Goal: Task Accomplishment & Management: Use online tool/utility

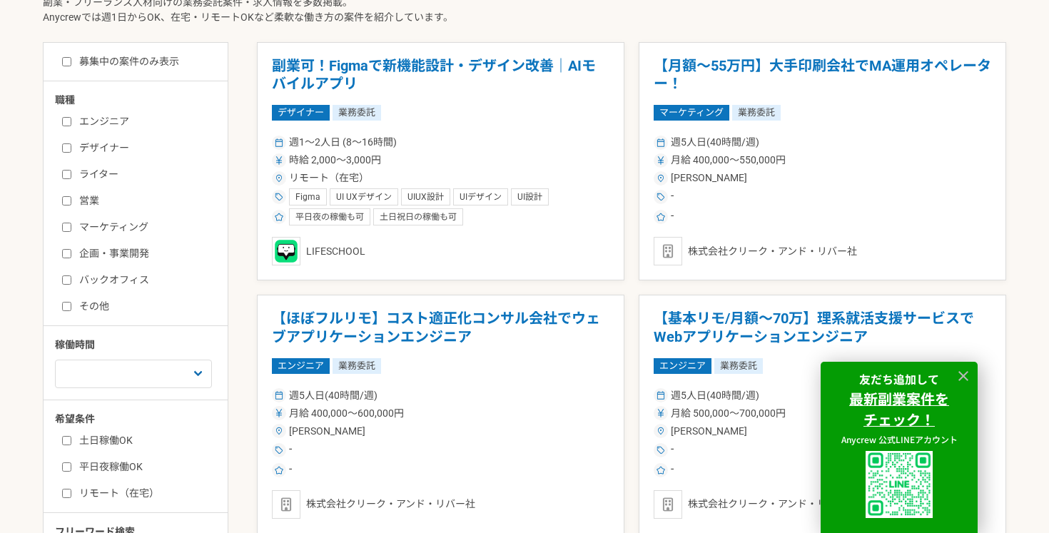
click at [59, 196] on div "エンジニア デザイナー ライター 営業 マーケティング 企画・事業開発 バックオフィス その他" at bounding box center [140, 212] width 171 height 204
click at [69, 203] on input "営業" at bounding box center [66, 200] width 9 height 9
checkbox input "true"
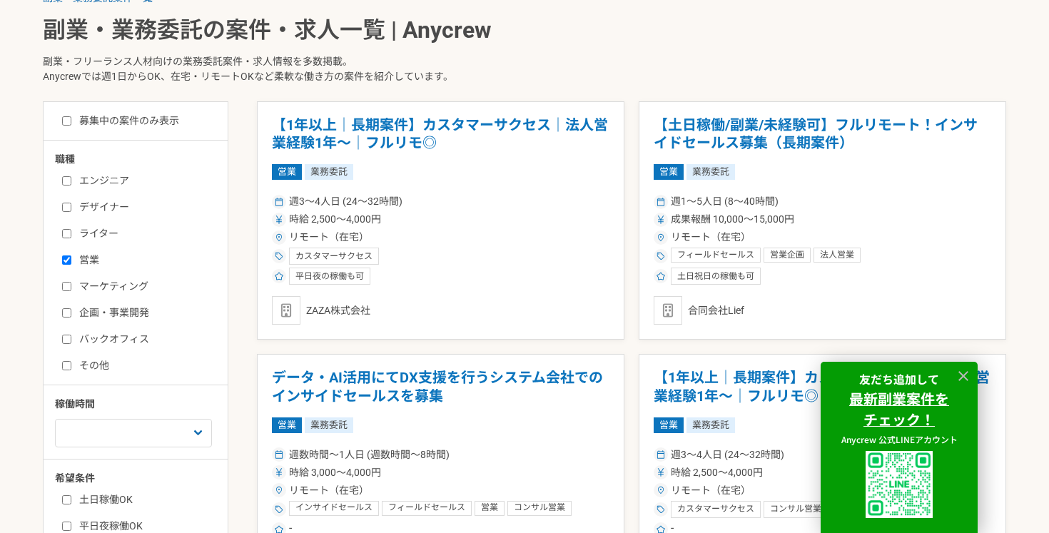
scroll to position [318, 0]
click at [964, 373] on icon at bounding box center [964, 376] width 16 height 16
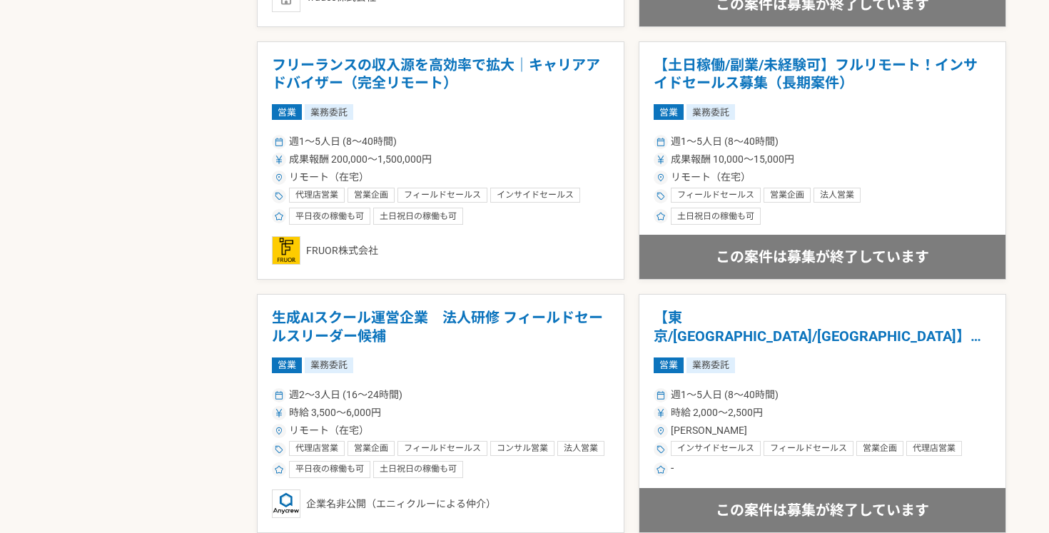
scroll to position [1645, 0]
click at [212, 262] on div "募集中の案件のみ表示 職種 エンジニア デザイナー ライター 営業 マーケティング 企画・事業開発 バックオフィス その他 稼働時間 週1人日（8時間）以下 …" at bounding box center [524, 90] width 963 height 2630
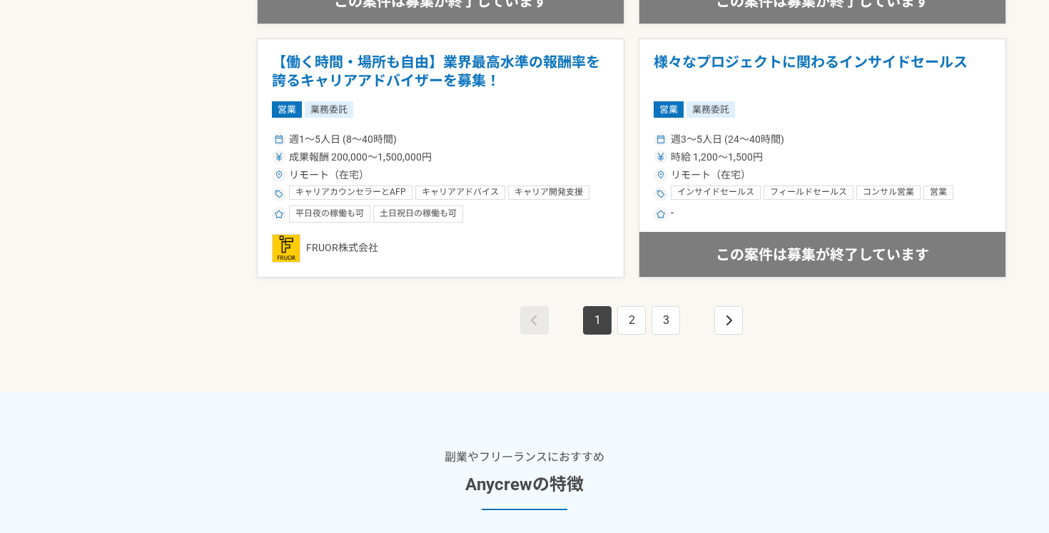
scroll to position [2651, 0]
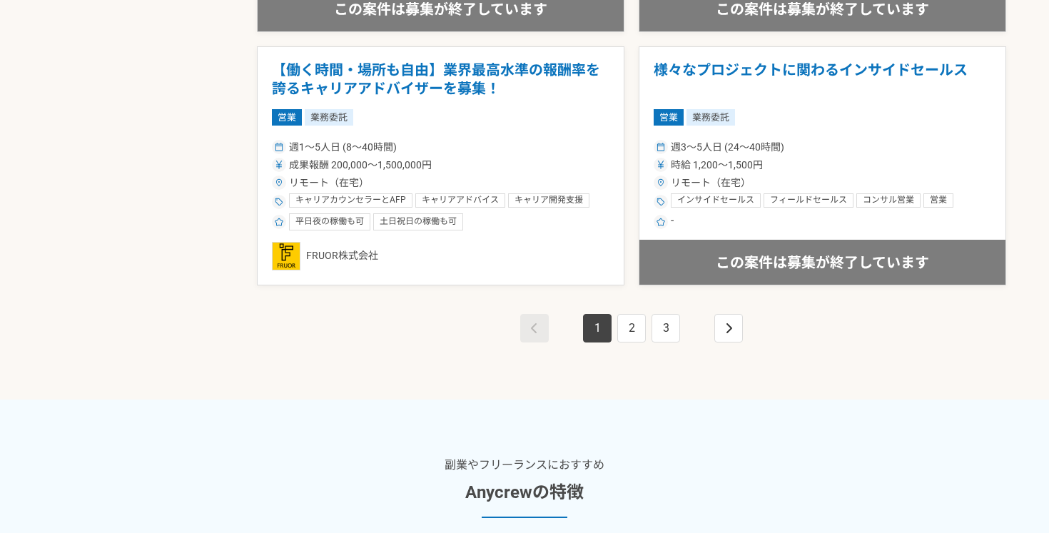
click at [422, 337] on div "1 2 3" at bounding box center [631, 342] width 749 height 114
click at [636, 327] on link "2" at bounding box center [631, 328] width 29 height 29
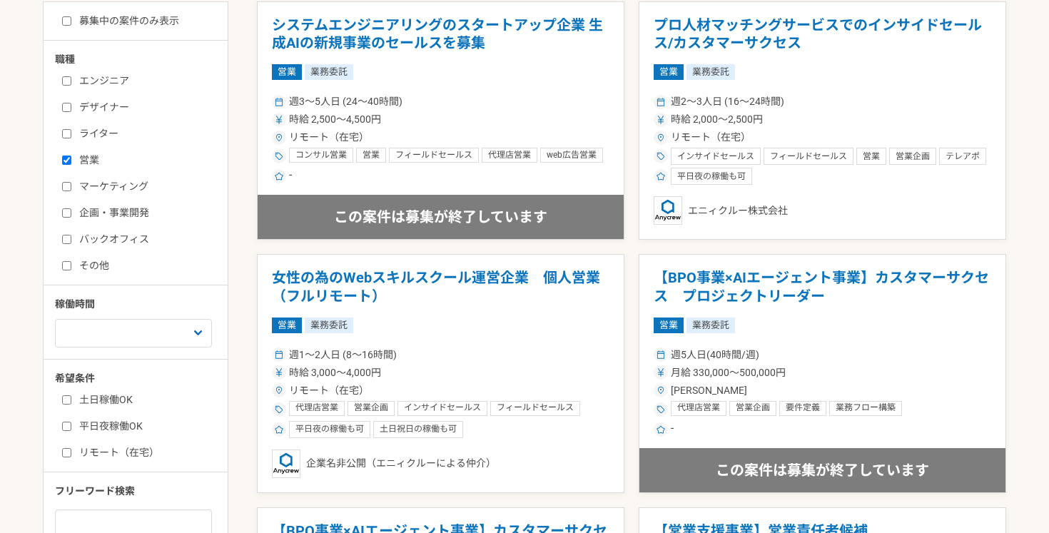
scroll to position [417, 0]
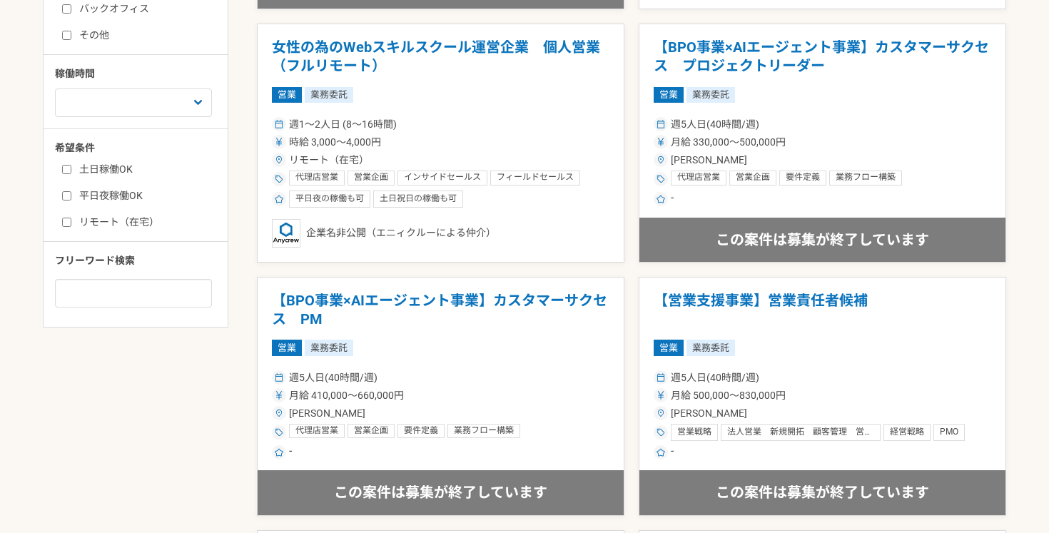
scroll to position [647, 0]
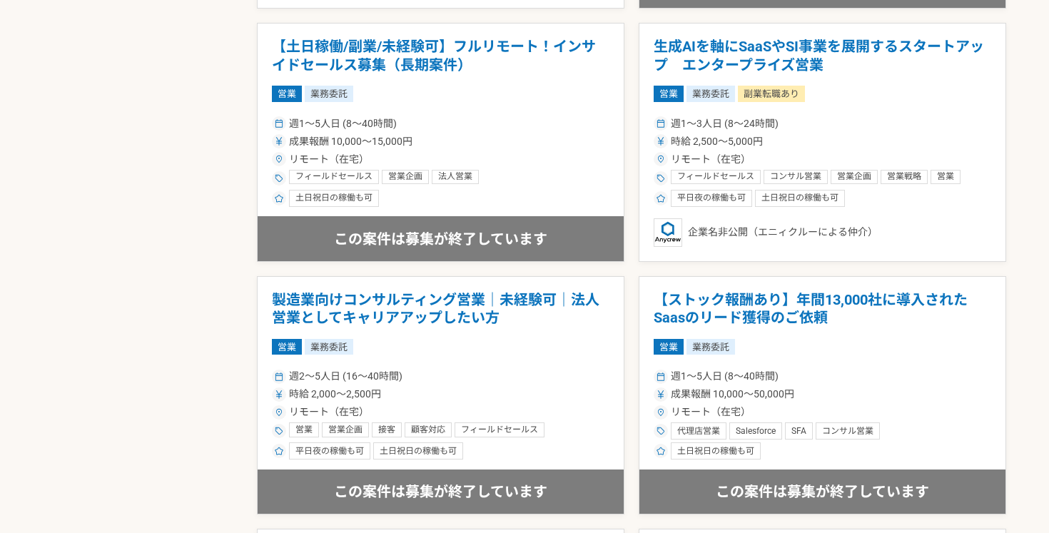
scroll to position [1408, 0]
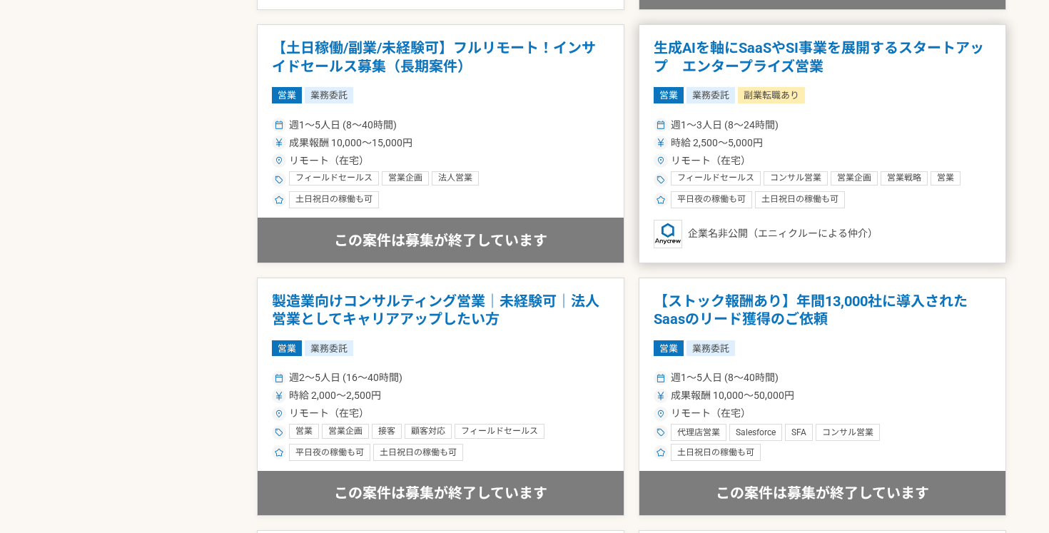
click at [953, 121] on div "週1〜3人日 (8〜24時間)" at bounding box center [823, 125] width 338 height 15
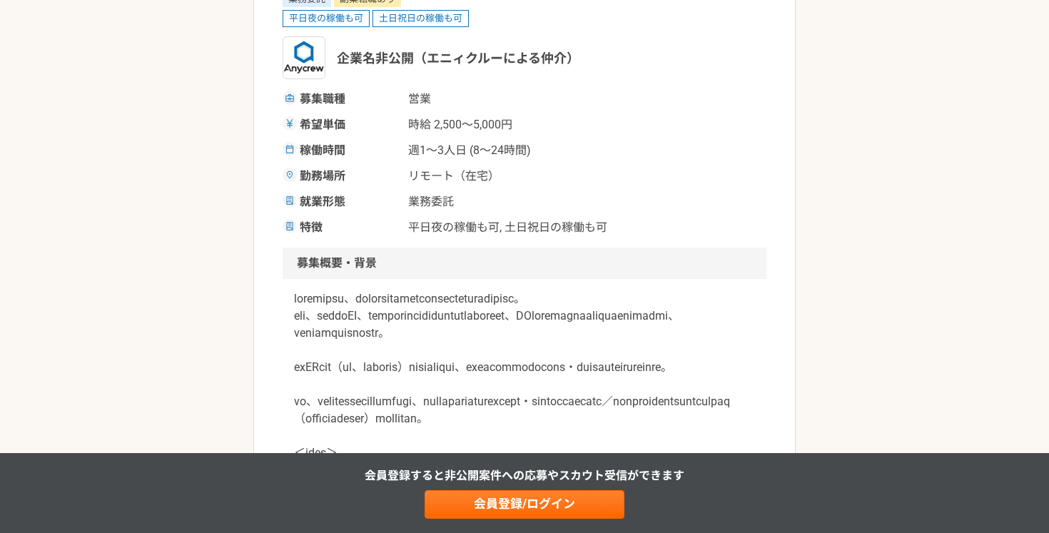
scroll to position [292, 0]
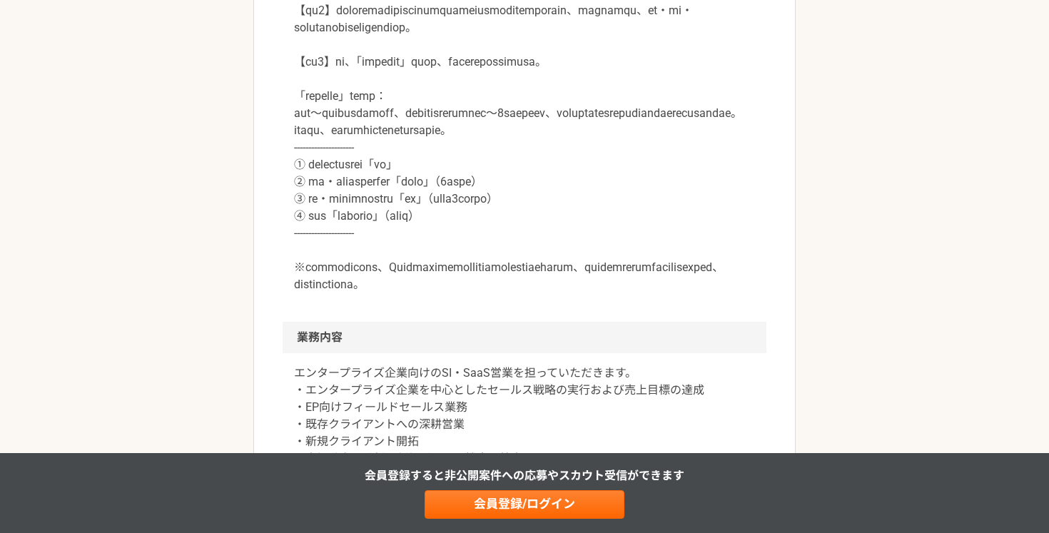
scroll to position [867, 0]
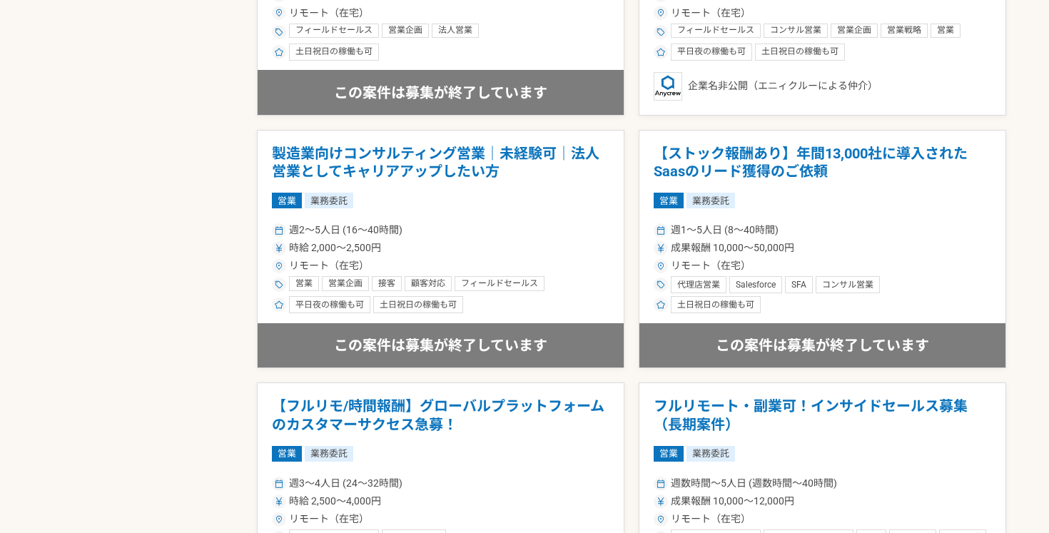
scroll to position [1568, 0]
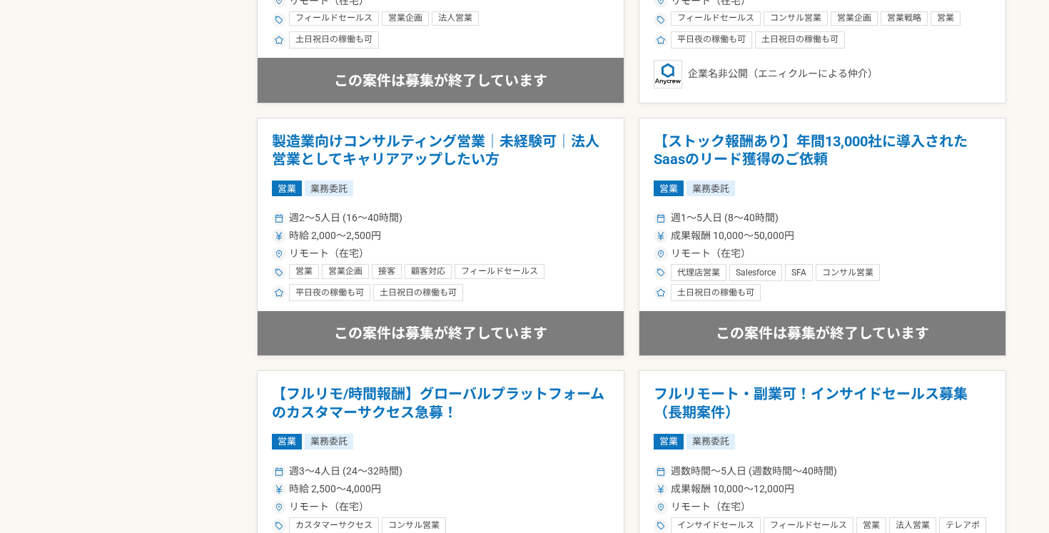
click at [186, 250] on div "募集中の案件のみ表示 職種 エンジニア デザイナー ライター 営業 マーケティング 企画・事業開発 バックオフィス その他 稼働時間 週1人日（8時間）以下 …" at bounding box center [524, 167] width 963 height 2630
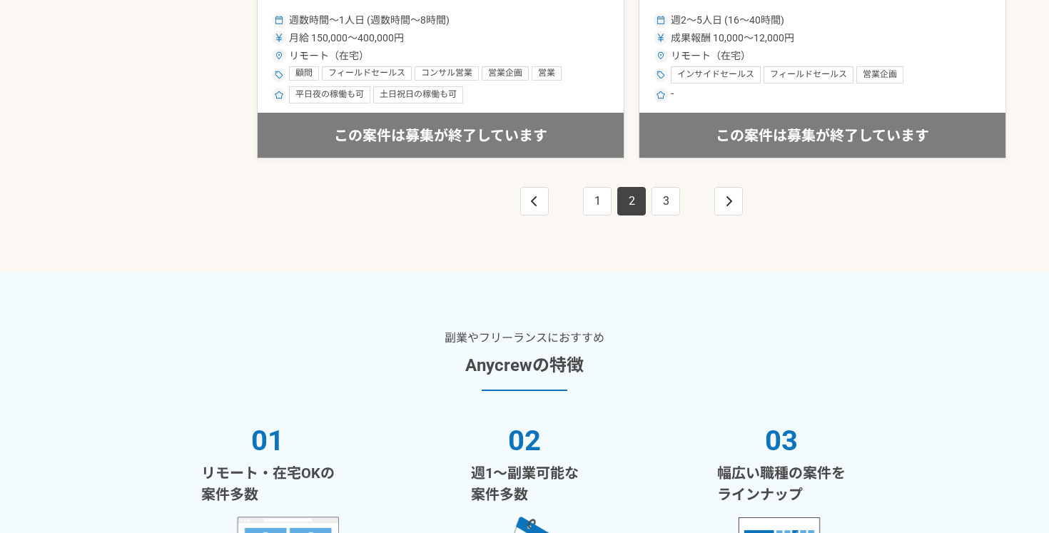
scroll to position [2782, 0]
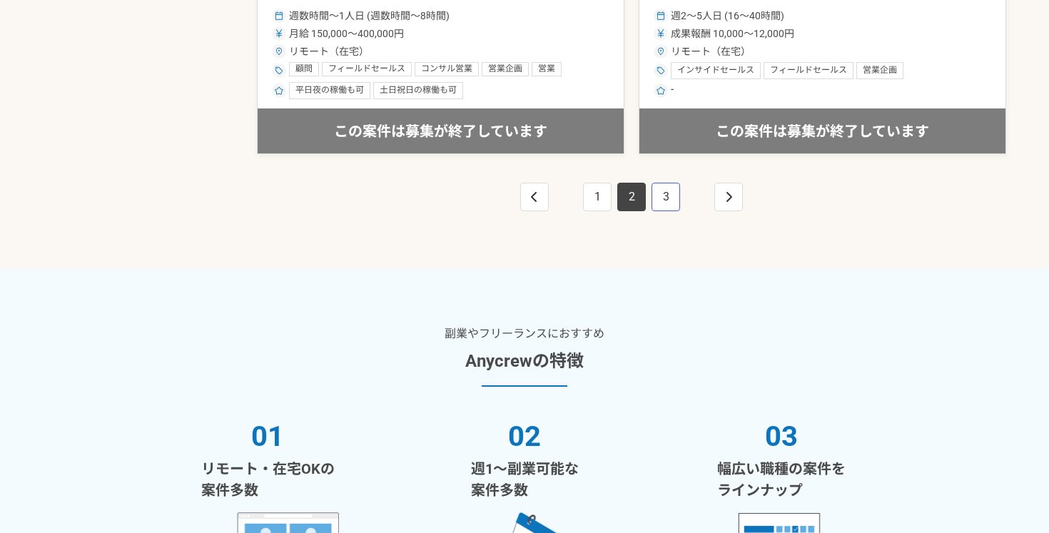
click at [669, 192] on link "3" at bounding box center [666, 197] width 29 height 29
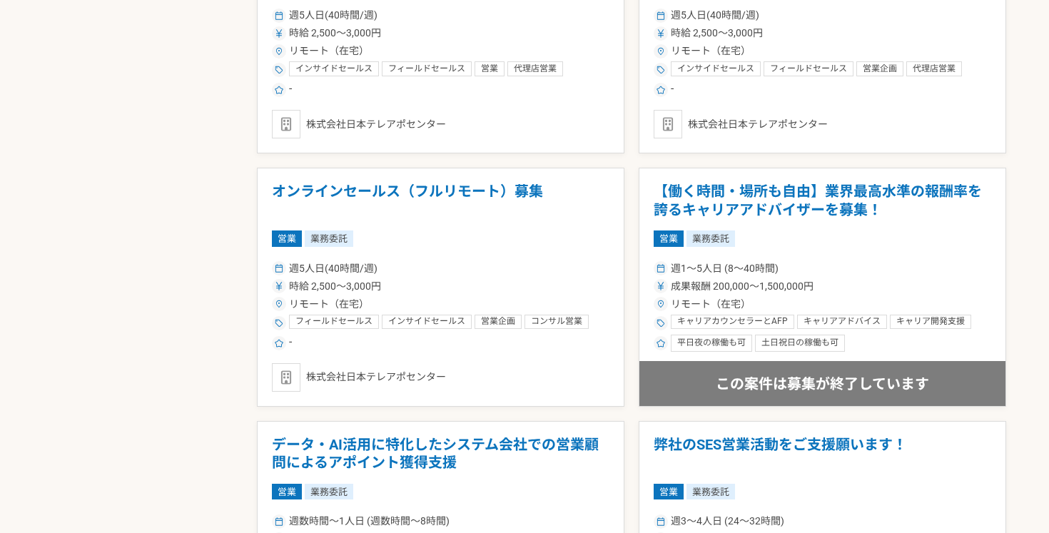
scroll to position [1262, 0]
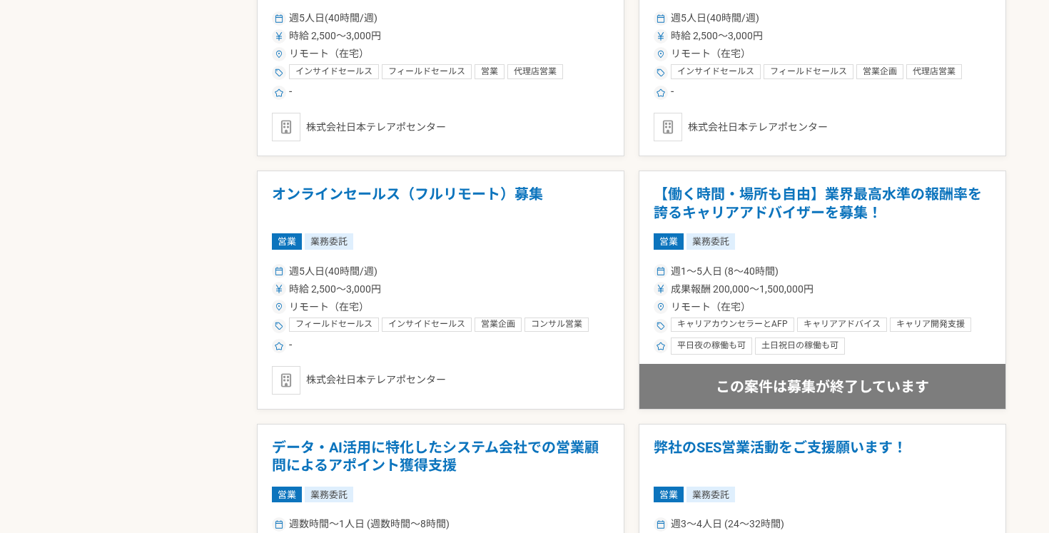
click at [225, 313] on div "募集中の案件のみ表示 職種 エンジニア デザイナー ライター 営業 マーケティング 企画・事業開発 バックオフィス その他 稼働時間 週1人日（8時間）以下 …" at bounding box center [524, 474] width 963 height 2630
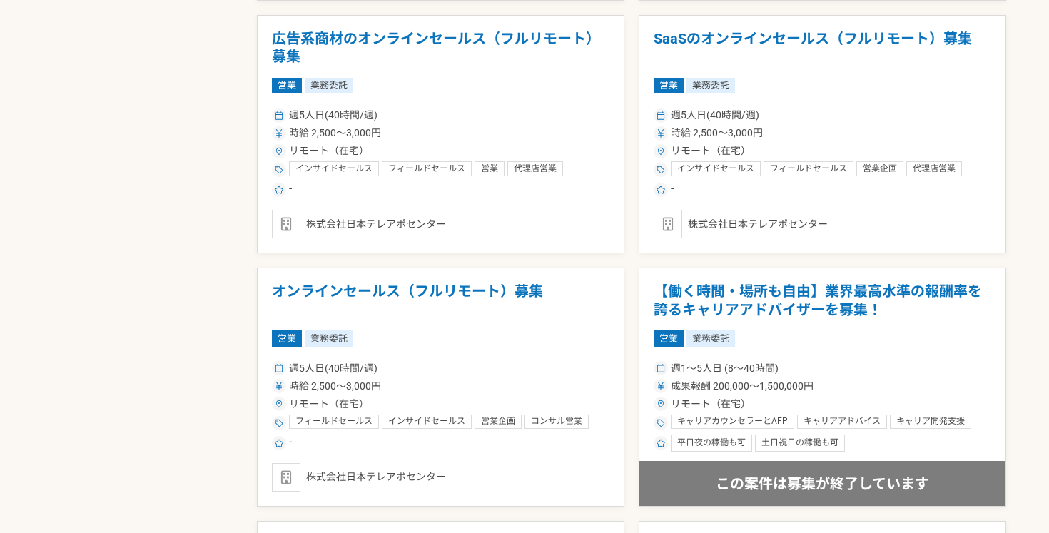
scroll to position [1162, 0]
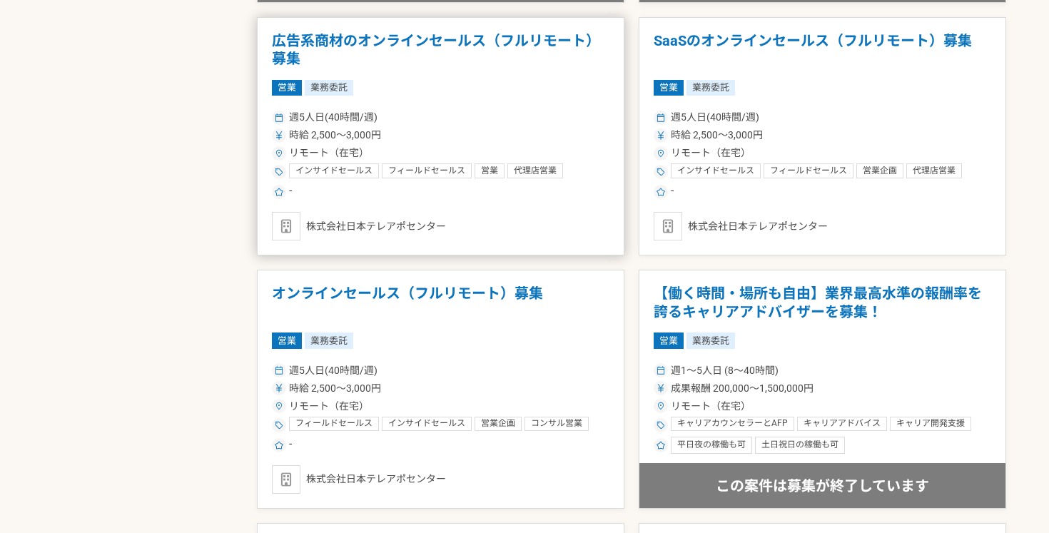
click at [424, 128] on div "時給 2,500〜3,000円" at bounding box center [441, 135] width 338 height 15
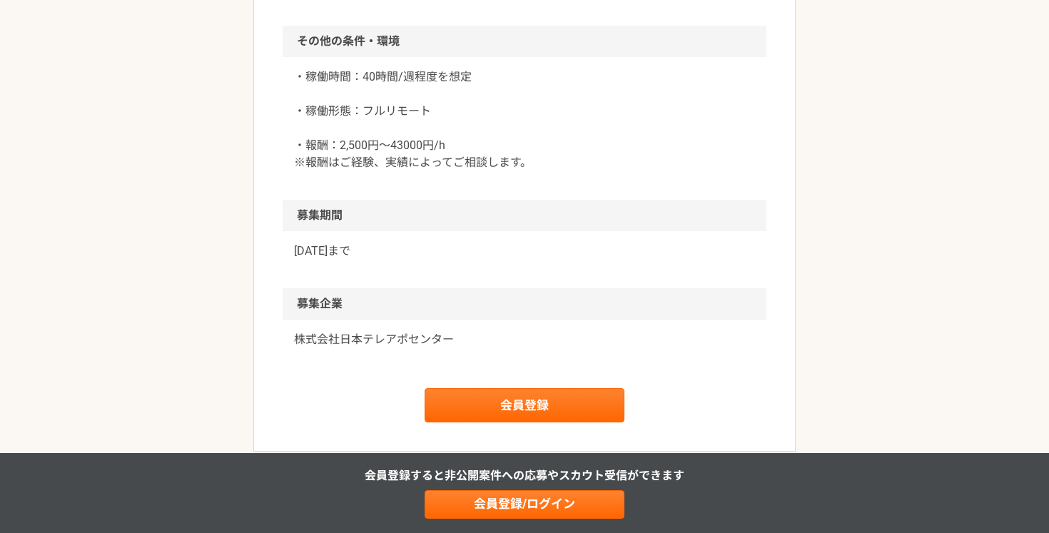
scroll to position [1267, 0]
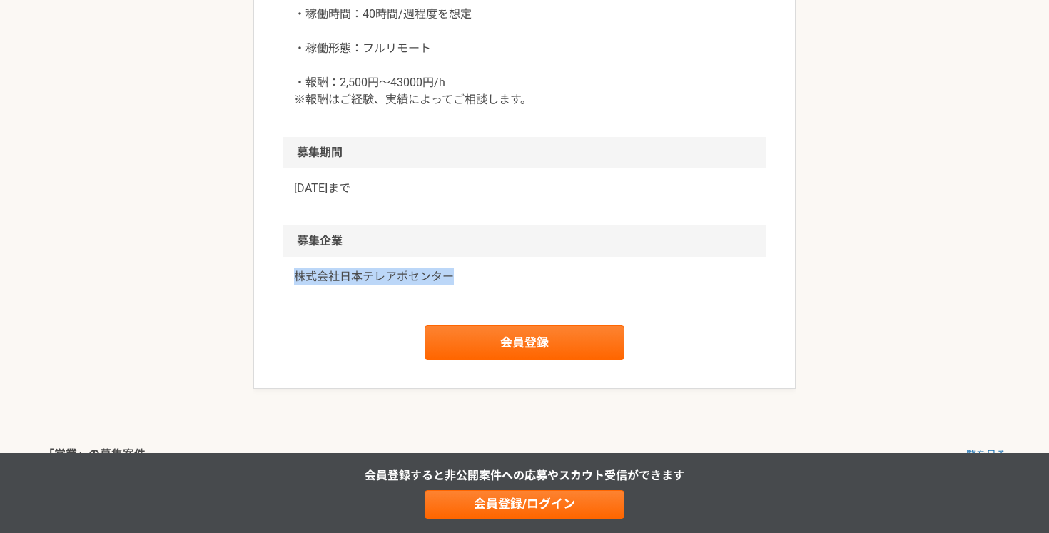
drag, startPoint x: 292, startPoint y: 279, endPoint x: 480, endPoint y: 285, distance: 187.8
click at [480, 285] on div "株式会社日本テレアポセンター" at bounding box center [525, 285] width 484 height 57
copy p "株式会社日本テレアポセンター"
